Goal: Transaction & Acquisition: Purchase product/service

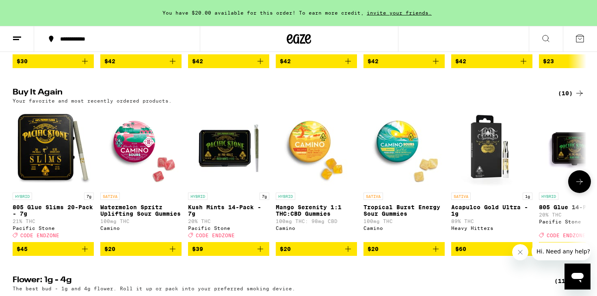
scroll to position [429, 0]
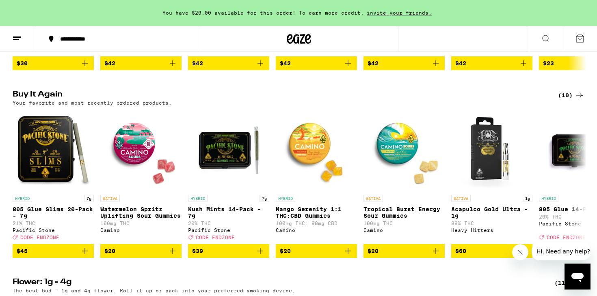
click at [570, 100] on div "(10)" at bounding box center [571, 96] width 26 height 10
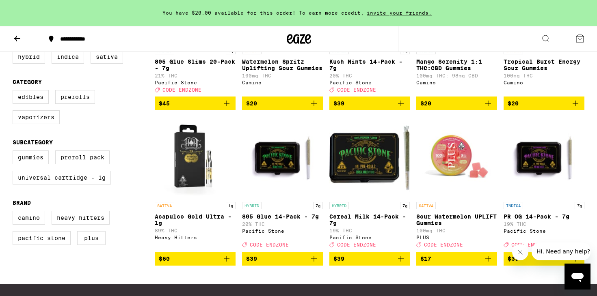
scroll to position [183, 0]
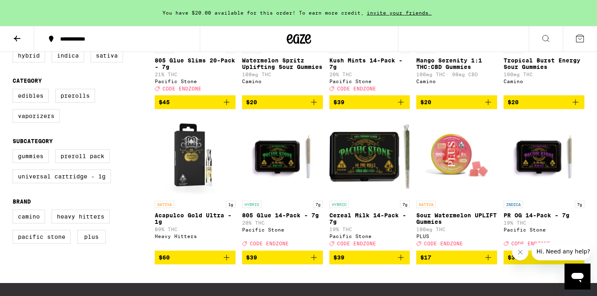
click at [310, 263] on icon "Add to bag" at bounding box center [314, 258] width 10 height 10
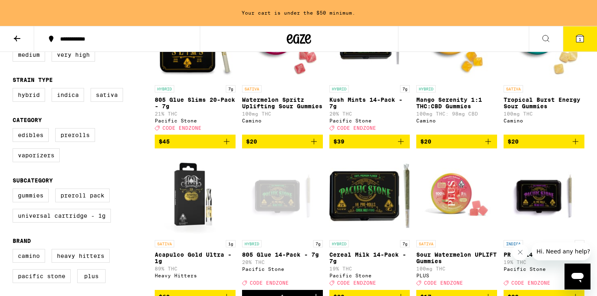
scroll to position [129, 0]
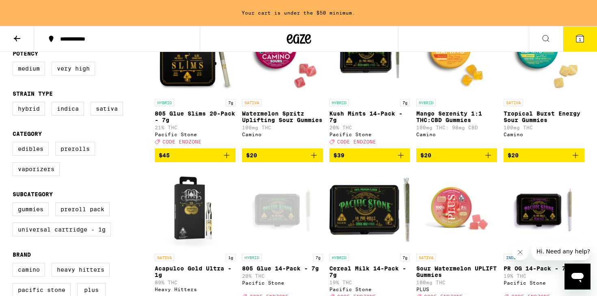
click at [397, 160] on icon "Add to bag" at bounding box center [401, 156] width 10 height 10
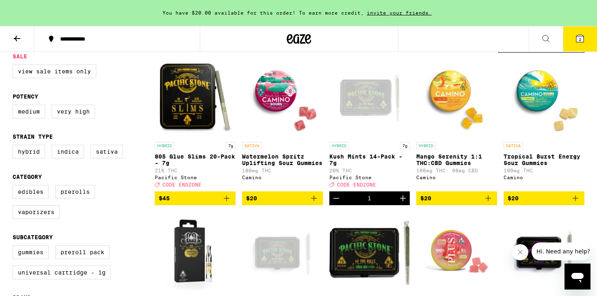
scroll to position [77, 0]
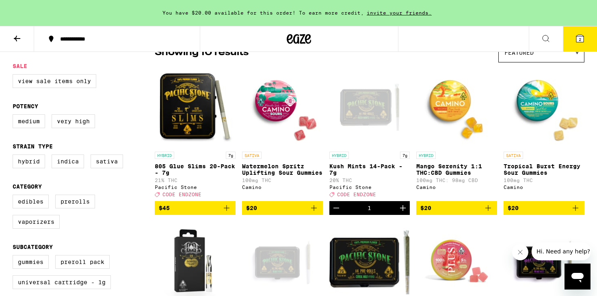
click at [226, 213] on icon "Add to bag" at bounding box center [227, 208] width 10 height 10
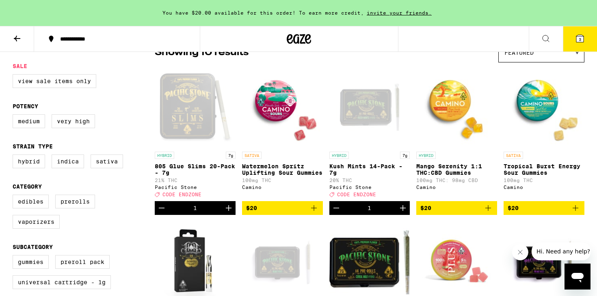
click at [577, 41] on icon at bounding box center [579, 38] width 7 height 7
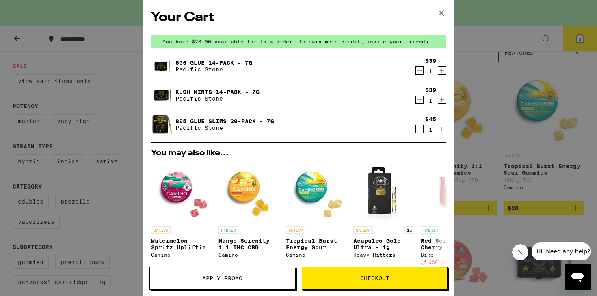
click at [228, 276] on span "Apply Promo" at bounding box center [222, 279] width 40 height 6
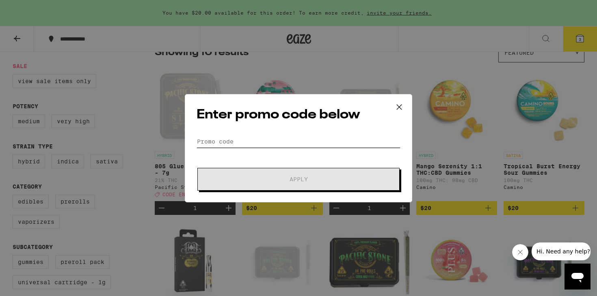
click at [259, 141] on input "Promo Code" at bounding box center [298, 142] width 204 height 12
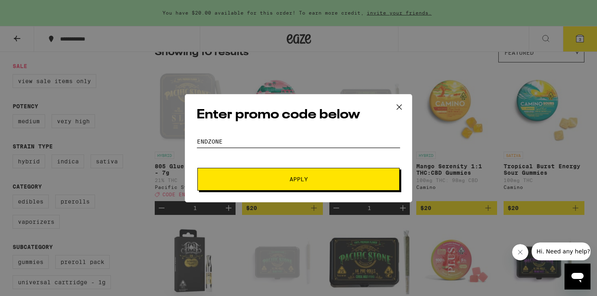
type input "endzone"
click at [267, 182] on button "Apply" at bounding box center [298, 179] width 202 height 23
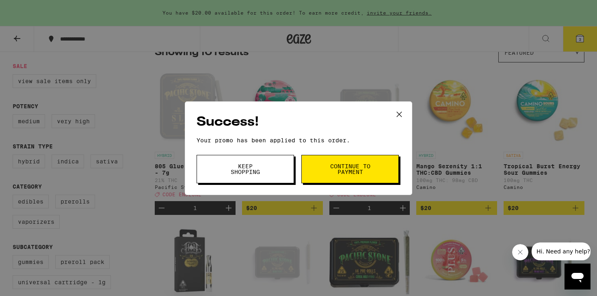
click at [264, 170] on span "Keep Shopping" at bounding box center [244, 169] width 41 height 11
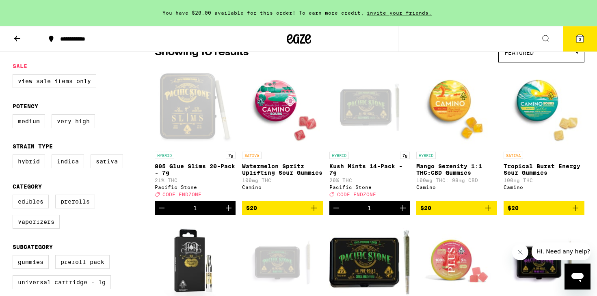
click at [580, 34] on icon at bounding box center [580, 39] width 10 height 10
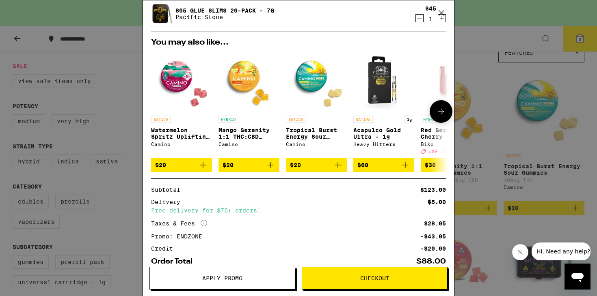
scroll to position [142, 0]
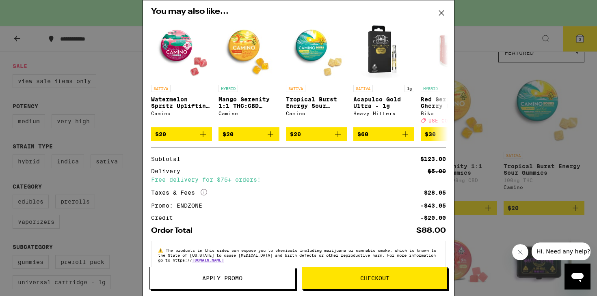
click at [354, 276] on span "Checkout" at bounding box center [374, 279] width 145 height 6
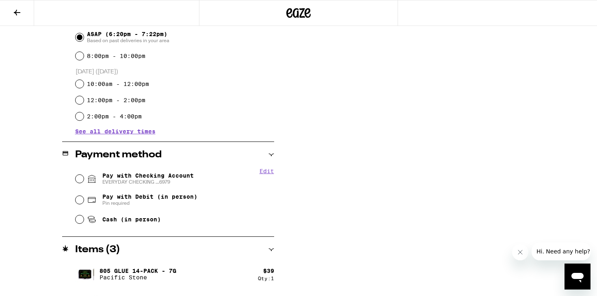
scroll to position [278, 0]
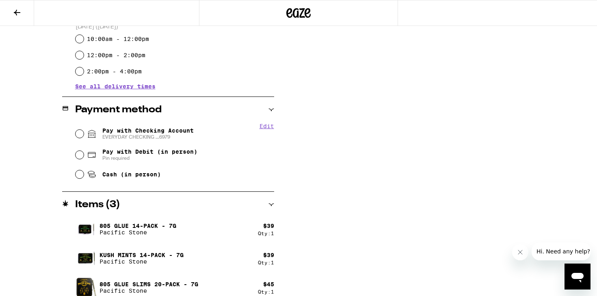
click at [139, 136] on span "EVERYDAY CHECKING ...6979" at bounding box center [147, 137] width 91 height 6
click at [84, 136] on input "Pay with Checking Account EVERYDAY CHECKING ...6979" at bounding box center [79, 134] width 8 height 8
radio input "true"
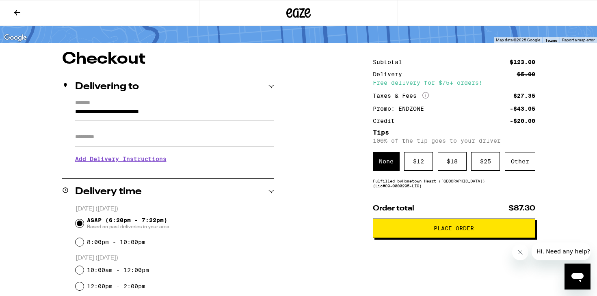
scroll to position [47, 0]
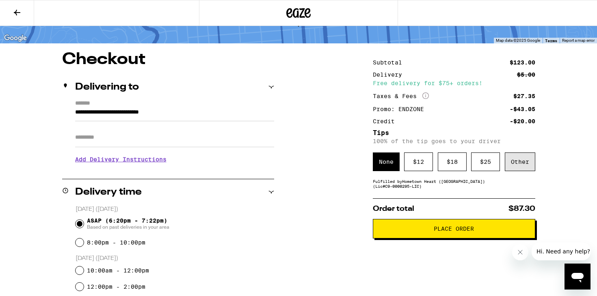
click at [525, 166] on div "Other" at bounding box center [520, 162] width 30 height 19
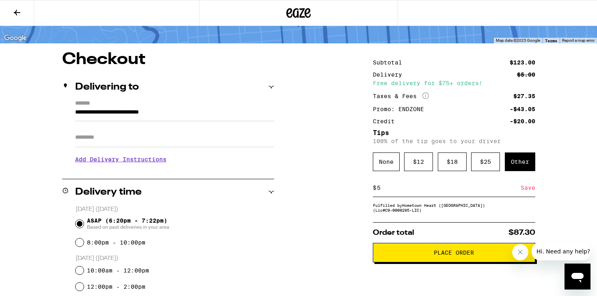
type input "5"
click at [531, 189] on div "Save" at bounding box center [527, 188] width 15 height 18
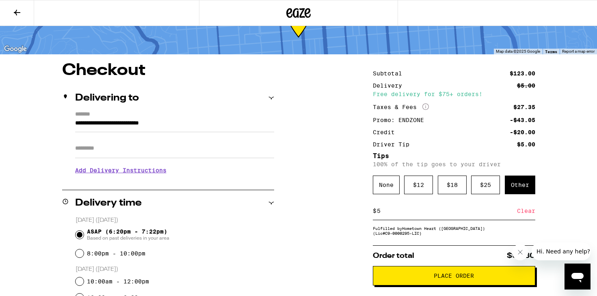
scroll to position [44, 0]
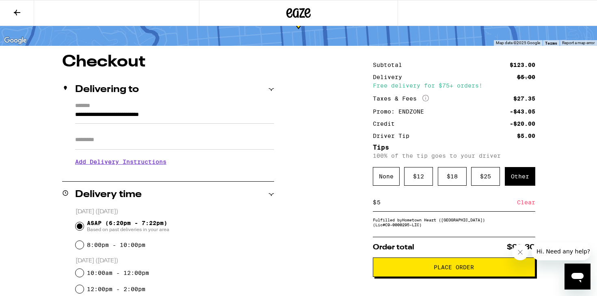
click at [136, 166] on h3 "Add Delivery Instructions" at bounding box center [174, 162] width 199 height 19
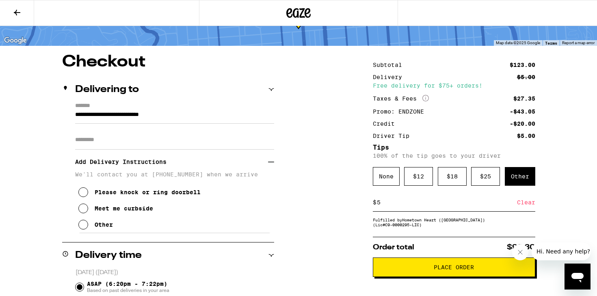
click at [126, 211] on div "Meet me curbside" at bounding box center [124, 208] width 58 height 6
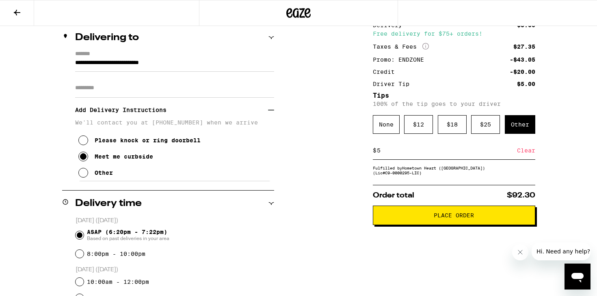
scroll to position [100, 0]
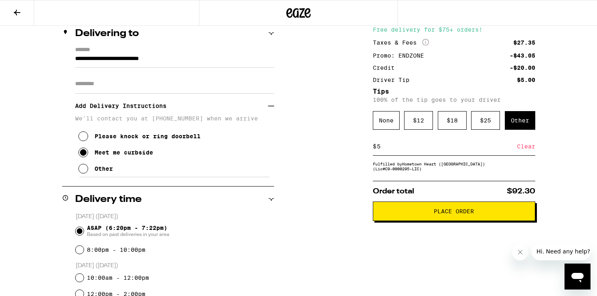
click at [406, 221] on button "Place Order" at bounding box center [454, 211] width 162 height 19
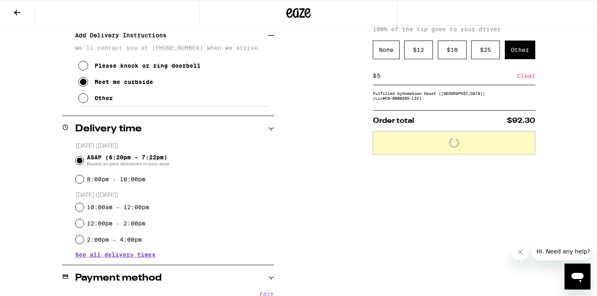
scroll to position [167, 0]
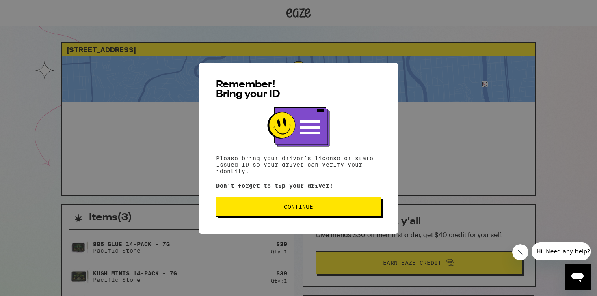
click at [319, 211] on button "Continue" at bounding box center [298, 206] width 165 height 19
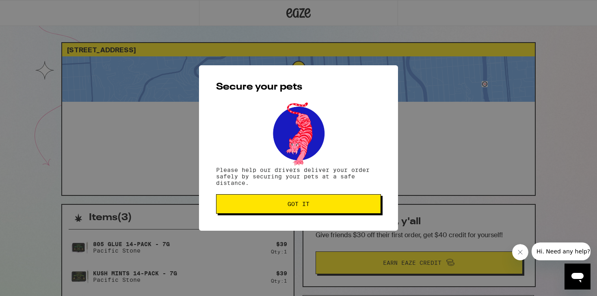
click at [324, 207] on span "Got it" at bounding box center [298, 204] width 151 height 6
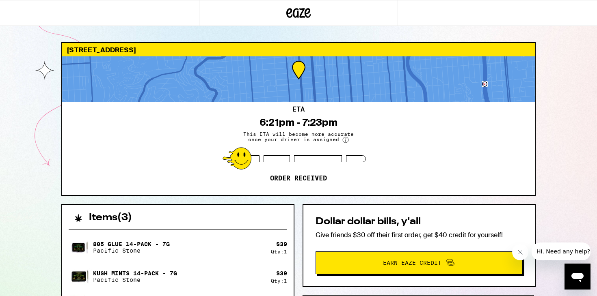
click at [250, 2] on div at bounding box center [298, 13] width 199 height 26
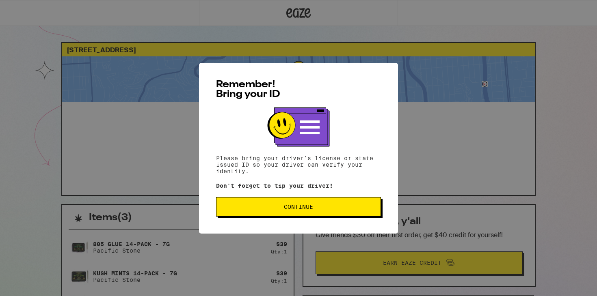
click at [507, 145] on div "Remember! Bring your ID Please bring your driver's license or state issued ID s…" at bounding box center [298, 148] width 597 height 296
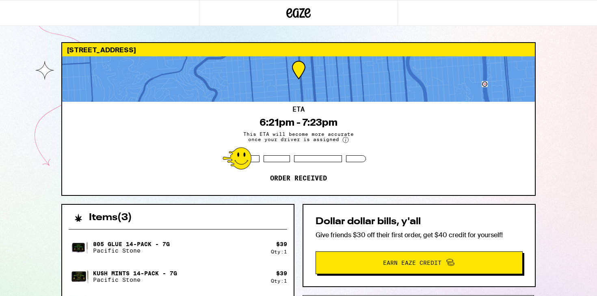
click at [507, 145] on div "ETA 6:21pm - 7:23pm This ETA will become more accurate once your driver is assi…" at bounding box center [298, 148] width 472 height 93
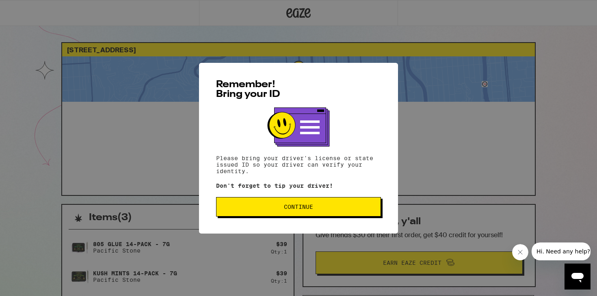
click at [349, 209] on span "Continue" at bounding box center [298, 207] width 151 height 6
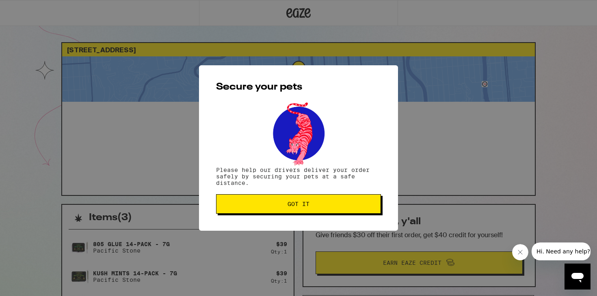
click at [439, 138] on div "Secure your pets Please help our drivers deliver your order safely by securing …" at bounding box center [298, 148] width 597 height 296
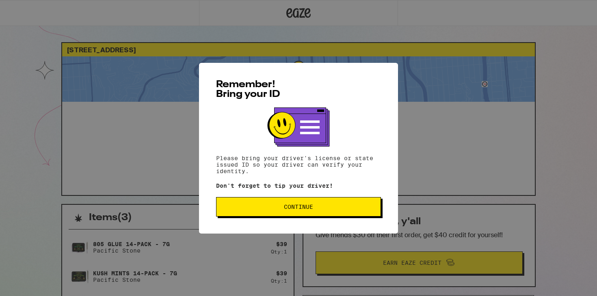
click at [412, 135] on div "Remember! Bring your ID Please bring your driver's license or state issued ID s…" at bounding box center [298, 148] width 597 height 296
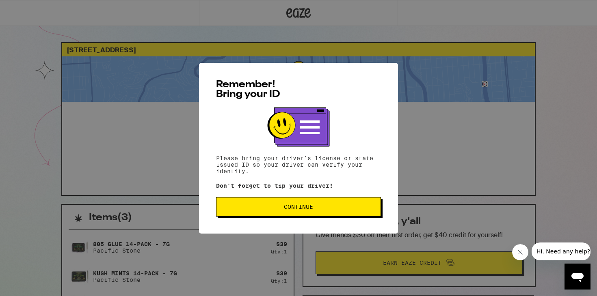
click at [341, 212] on button "Continue" at bounding box center [298, 206] width 165 height 19
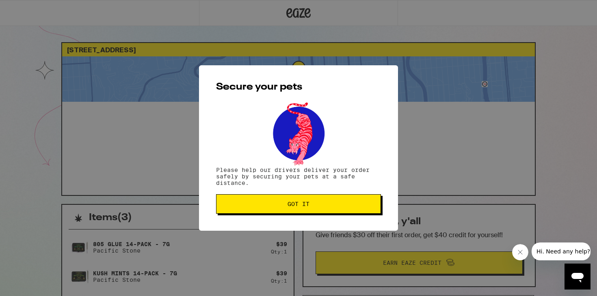
click at [341, 212] on button "Got it" at bounding box center [298, 203] width 165 height 19
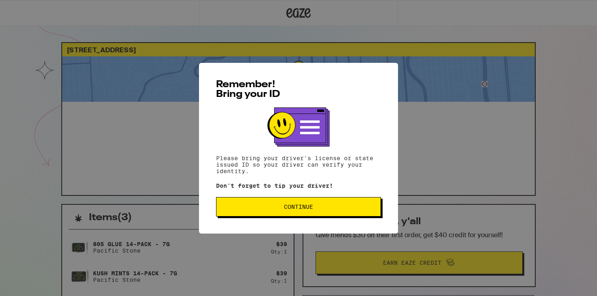
click at [477, 106] on div "Remember! Bring your ID Please bring your driver's license or state issued ID s…" at bounding box center [298, 148] width 597 height 296
click at [455, 106] on div "Remember! Bring your ID Please bring your driver's license or state issued ID s…" at bounding box center [298, 148] width 597 height 296
click at [455, 129] on div "Remember! Bring your ID Please bring your driver's license or state issued ID s…" at bounding box center [298, 148] width 597 height 296
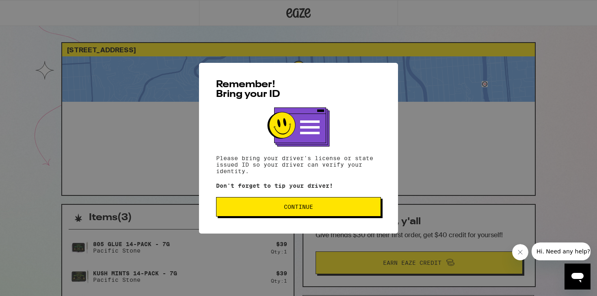
click at [449, 212] on div "Remember! Bring your ID Please bring your driver's license or state issued ID s…" at bounding box center [298, 148] width 597 height 296
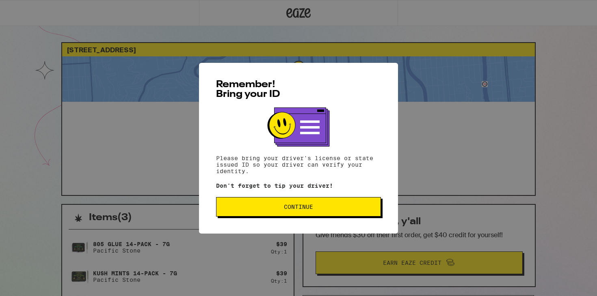
click at [541, 141] on div "Remember! Bring your ID Please bring your driver's license or state issued ID s…" at bounding box center [298, 148] width 597 height 296
